Goal: Information Seeking & Learning: Learn about a topic

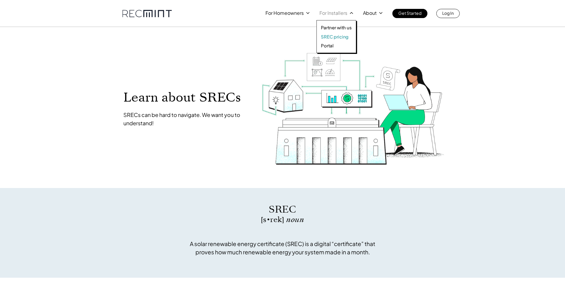
click at [331, 36] on p "SREC pricing" at bounding box center [335, 37] width 28 height 6
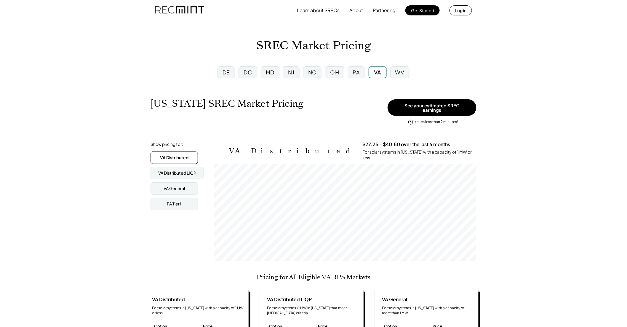
scroll to position [98, 262]
click at [232, 69] on div "DE" at bounding box center [226, 72] width 17 height 12
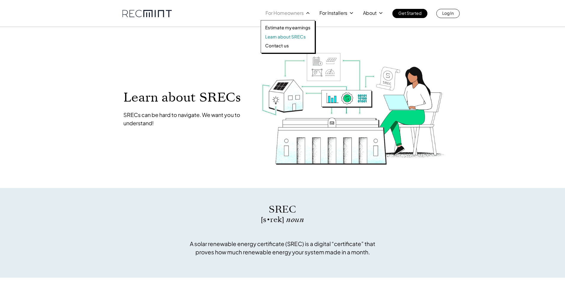
click at [300, 37] on p "Learn about SRECs" at bounding box center [285, 37] width 40 height 6
click at [301, 15] on p "For Homeowners" at bounding box center [284, 13] width 38 height 8
click at [285, 37] on p "Learn about SRECs" at bounding box center [285, 37] width 40 height 6
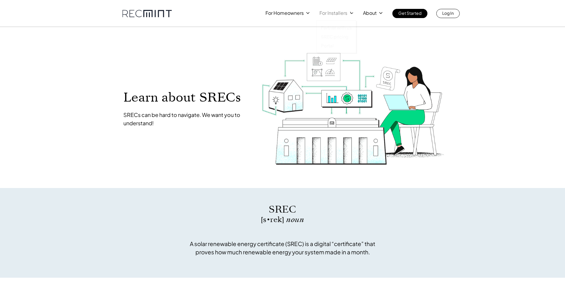
click at [344, 12] on p "For Installers" at bounding box center [333, 13] width 28 height 8
click at [335, 36] on p "SREC pricing" at bounding box center [335, 37] width 28 height 6
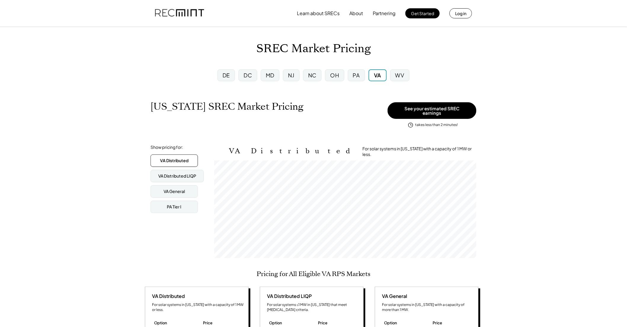
scroll to position [98, 262]
